Goal: Transaction & Acquisition: Purchase product/service

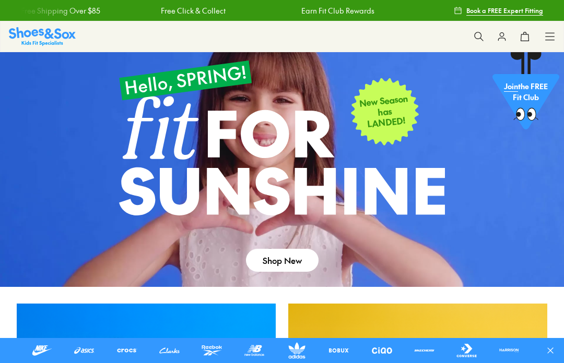
scroll to position [154, 0]
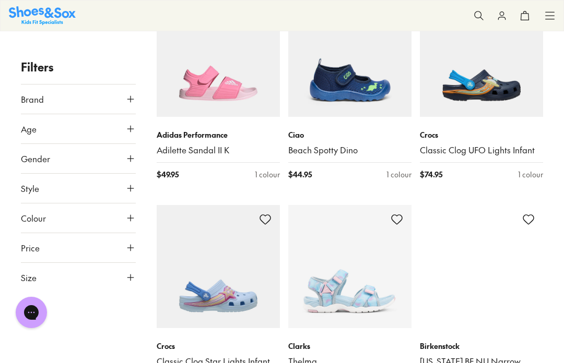
scroll to position [2130, 0]
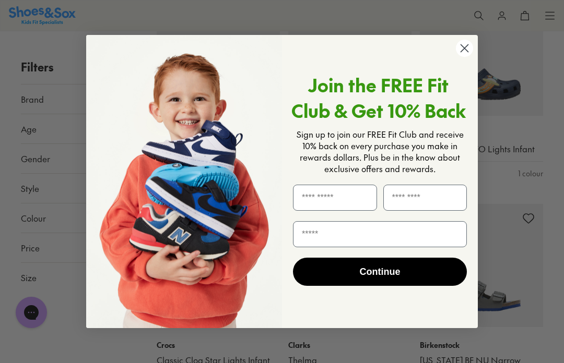
click at [469, 57] on circle "Close dialog" at bounding box center [464, 48] width 17 height 17
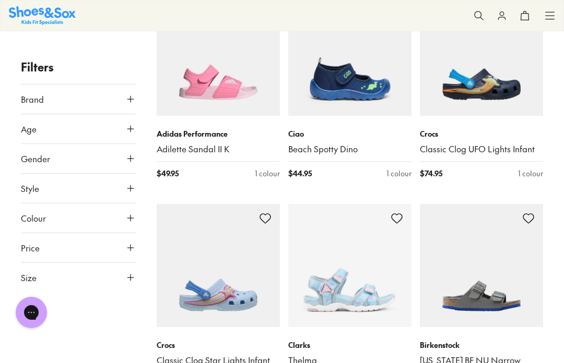
click at [93, 102] on button "Brand" at bounding box center [78, 99] width 115 height 29
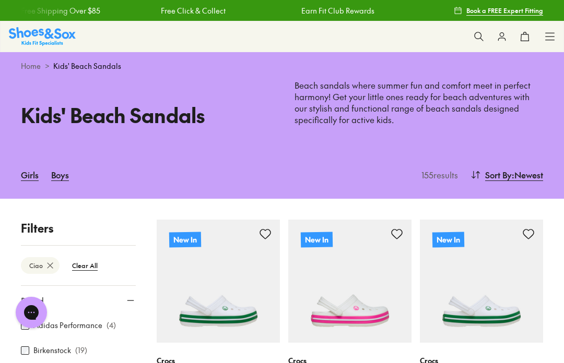
type input "***"
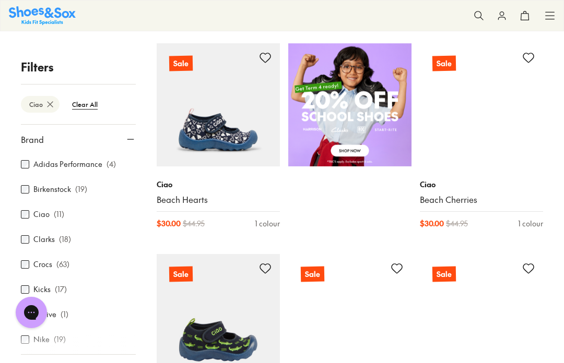
scroll to position [598, 0]
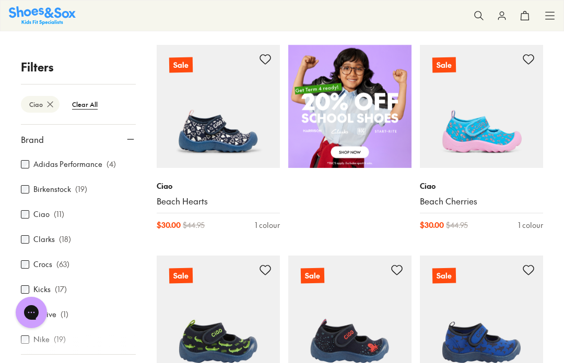
click at [483, 139] on img at bounding box center [481, 106] width 123 height 123
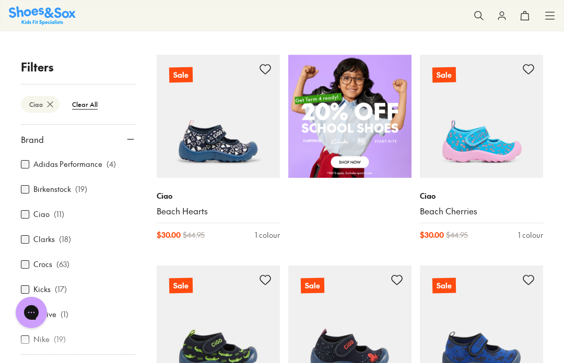
scroll to position [589, 0]
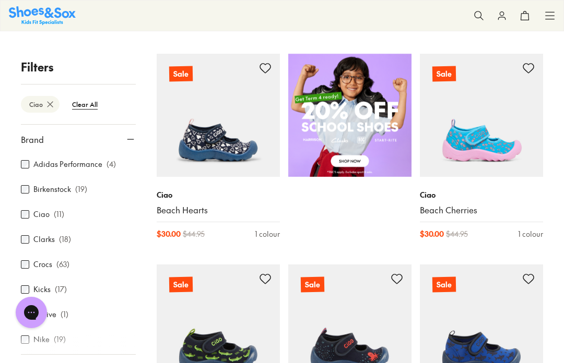
click at [194, 212] on link "Beach Hearts" at bounding box center [218, 210] width 123 height 11
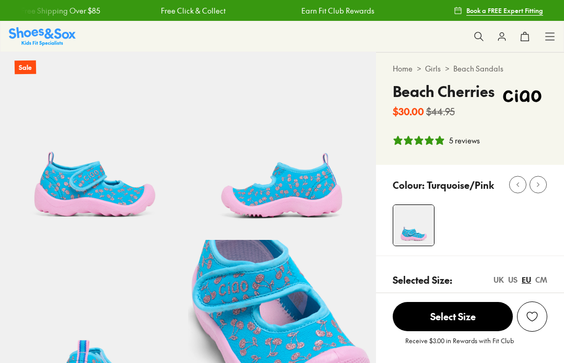
select select "*"
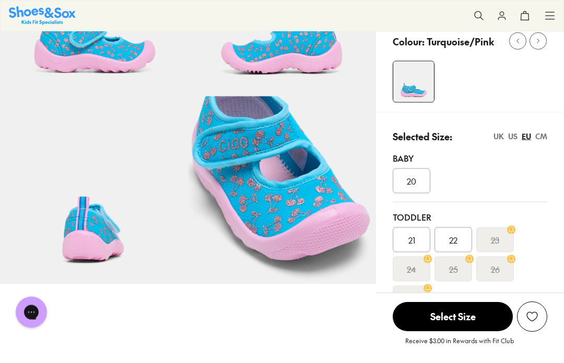
scroll to position [145, 0]
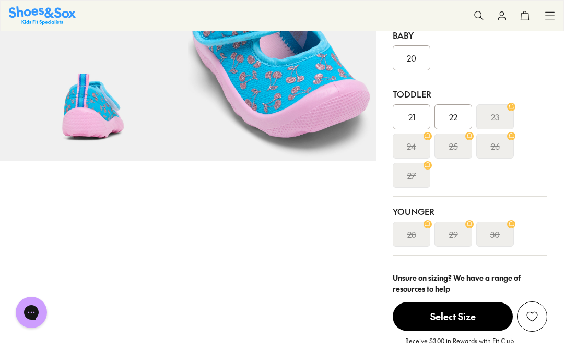
click at [467, 332] on span "Select Size" at bounding box center [453, 316] width 120 height 29
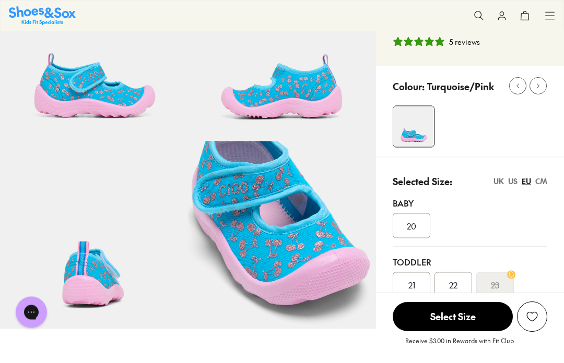
scroll to position [89, 0]
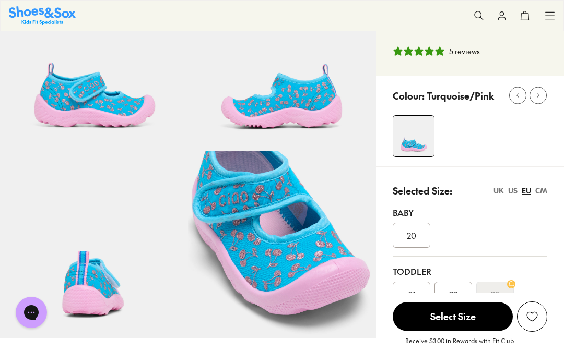
click at [469, 332] on span "Select Size" at bounding box center [453, 316] width 120 height 29
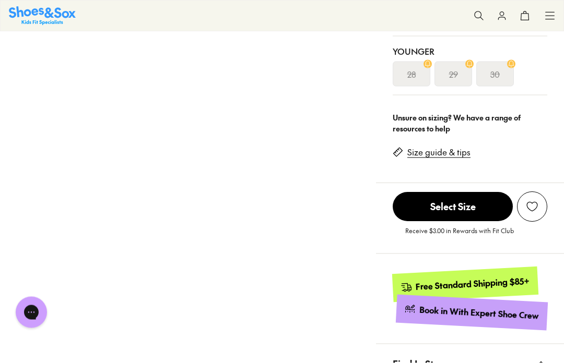
scroll to position [428, 0]
click at [469, 210] on span "Select Size" at bounding box center [453, 206] width 120 height 29
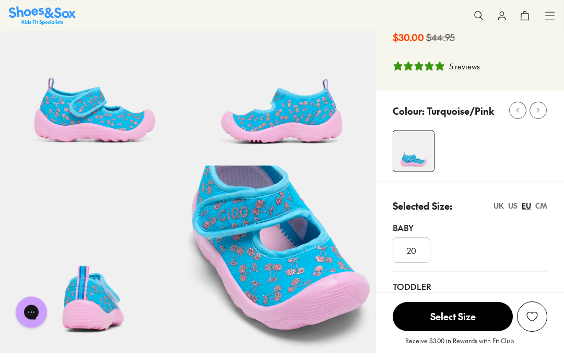
scroll to position [0, 0]
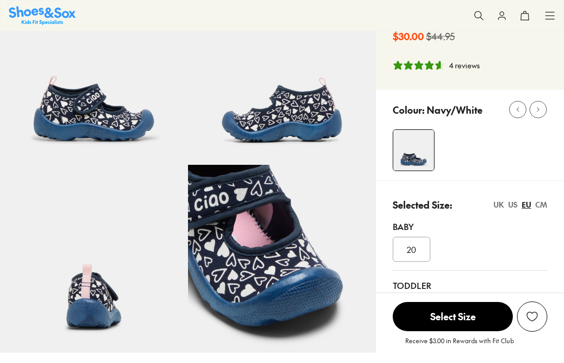
select select "*"
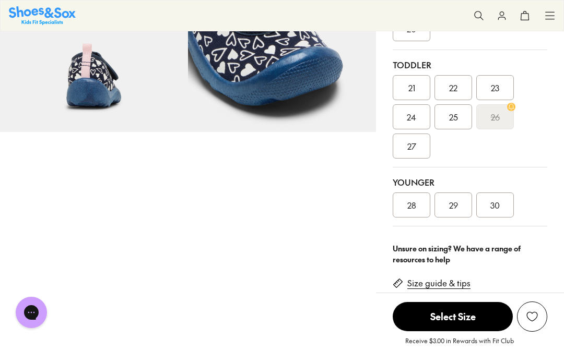
scroll to position [329, 0]
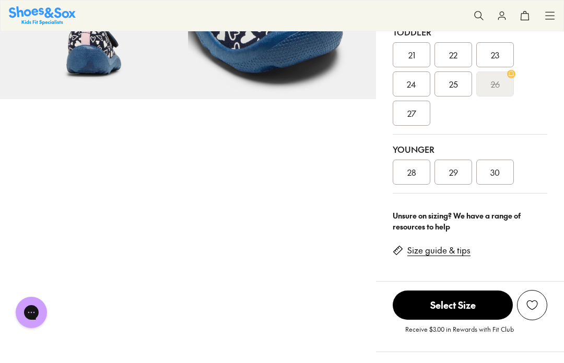
click at [439, 255] on link "Size guide & tips" at bounding box center [438, 250] width 63 height 11
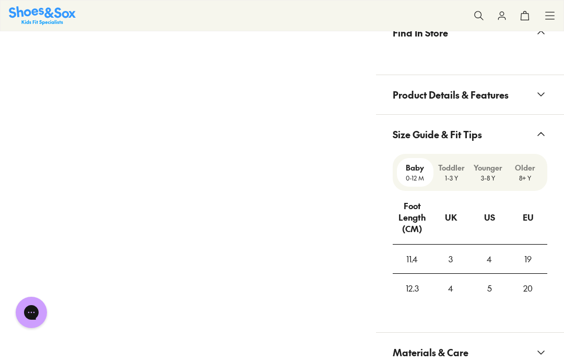
scroll to position [758, 0]
click at [489, 175] on p "3-8 Y" at bounding box center [488, 178] width 29 height 9
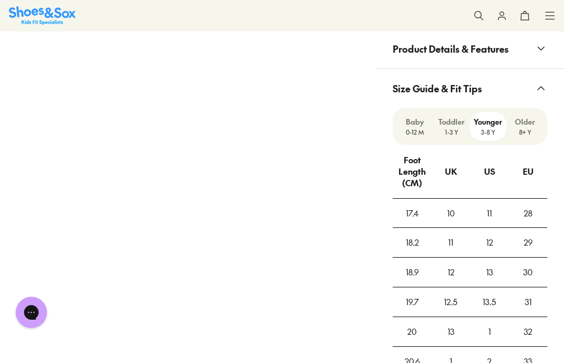
scroll to position [806, 0]
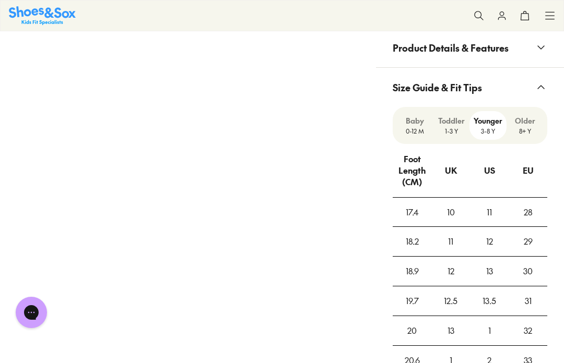
click at [453, 123] on p "Toddler" at bounding box center [452, 120] width 28 height 11
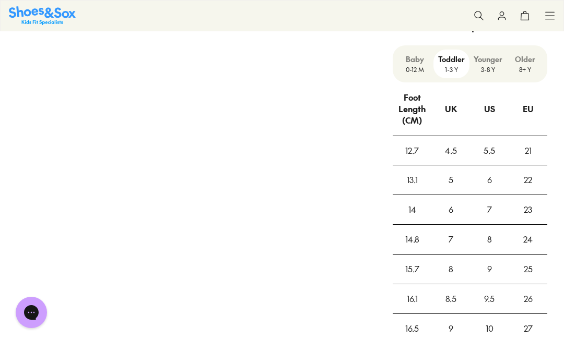
scroll to position [857, 0]
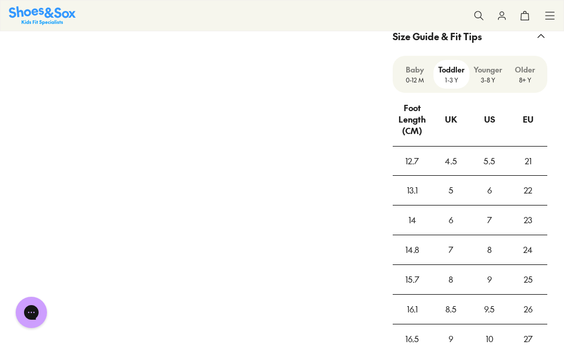
click at [485, 73] on p "Younger" at bounding box center [488, 69] width 29 height 11
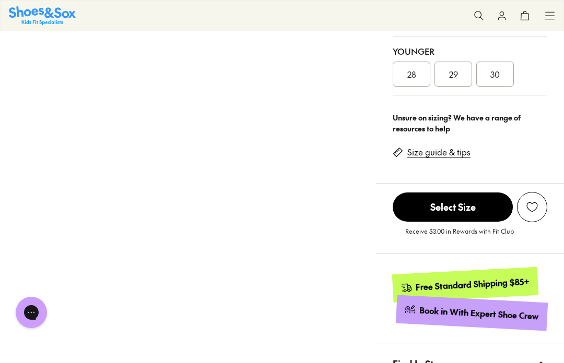
click at [441, 156] on link "Size guide & tips" at bounding box center [438, 152] width 63 height 11
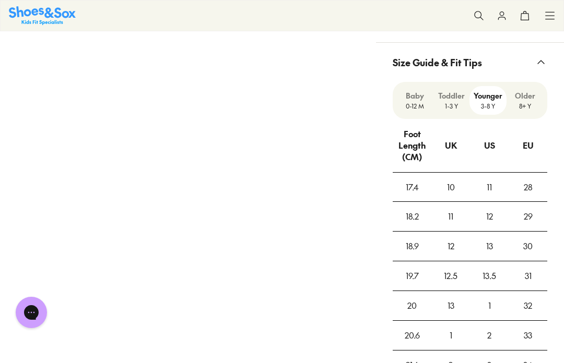
scroll to position [830, 0]
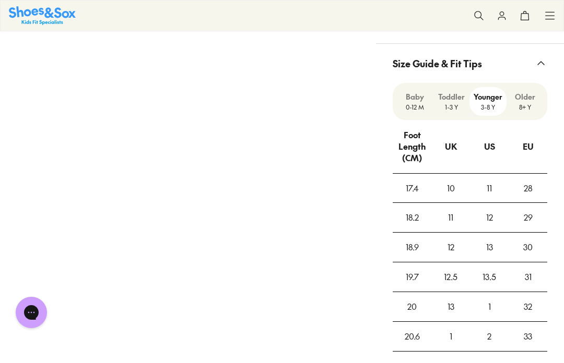
click at [452, 107] on p "1-3 Y" at bounding box center [452, 106] width 28 height 9
click at [490, 101] on p "Younger" at bounding box center [488, 96] width 29 height 11
click at [446, 109] on p "1-3 Y" at bounding box center [452, 106] width 28 height 9
click at [489, 104] on p "3-8 Y" at bounding box center [488, 106] width 29 height 9
click at [456, 111] on div "Toddler 1-3 Y" at bounding box center [451, 101] width 37 height 29
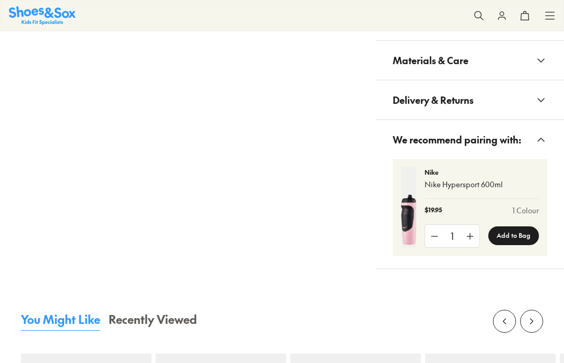
select select "*"
